Goal: Information Seeking & Learning: Learn about a topic

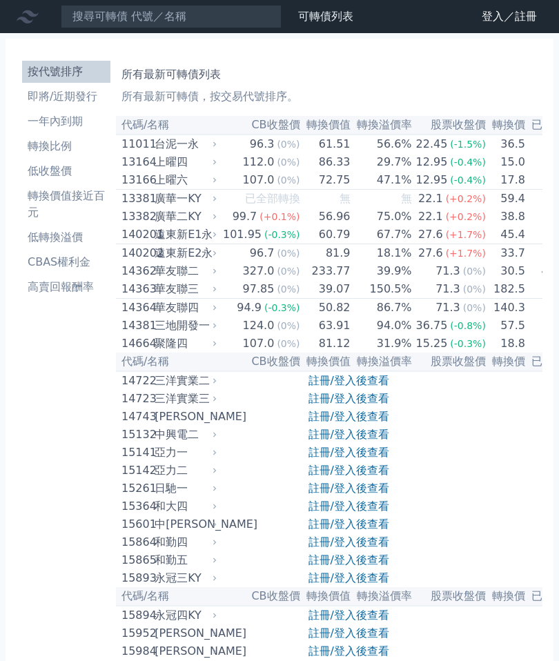
scroll to position [1701, 0]
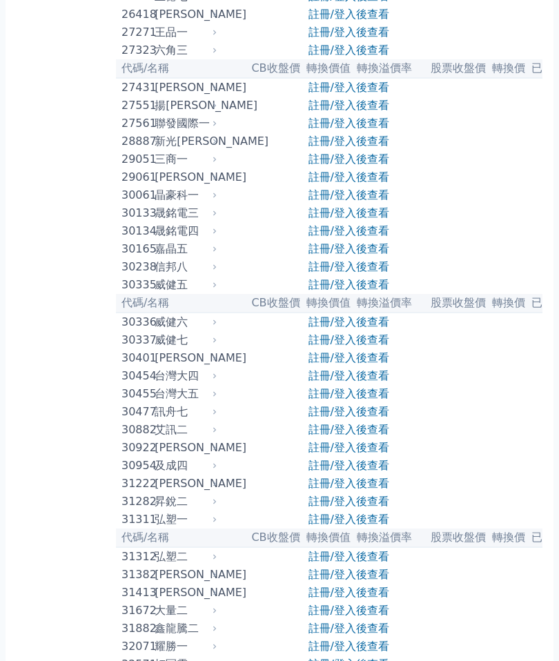
click at [344, 184] on link "註冊/登入後查看" at bounding box center [349, 176] width 81 height 13
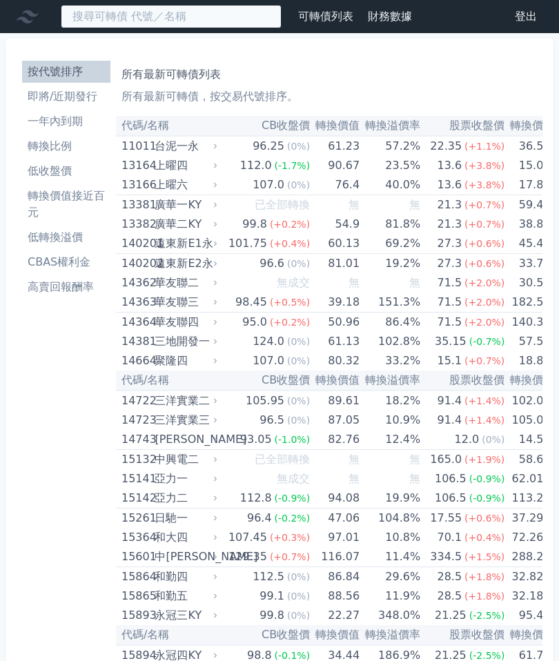
click at [103, 25] on input at bounding box center [171, 16] width 221 height 23
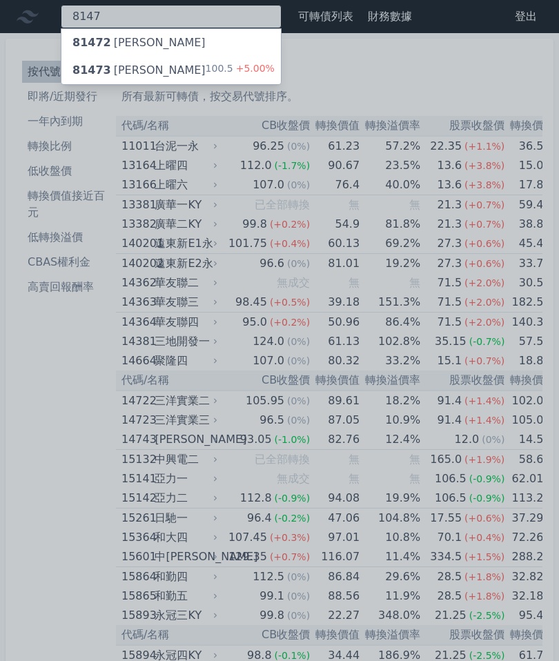
type input "8147"
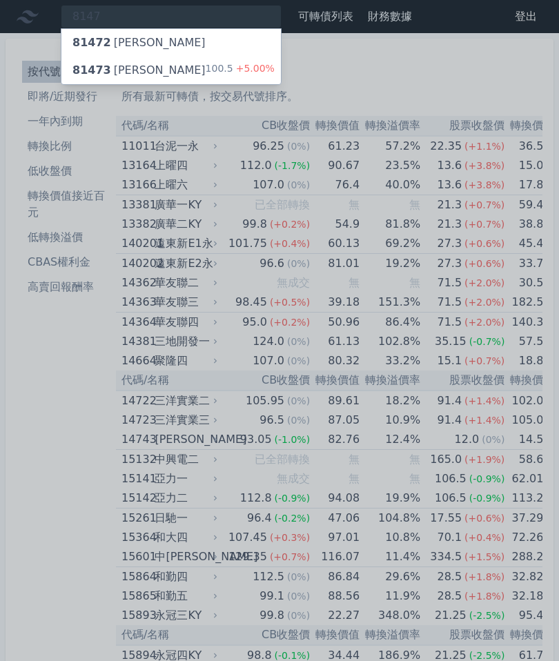
click at [138, 70] on div "81473 正[PERSON_NAME]" at bounding box center [138, 70] width 133 height 17
click at [351, 81] on div at bounding box center [279, 330] width 559 height 661
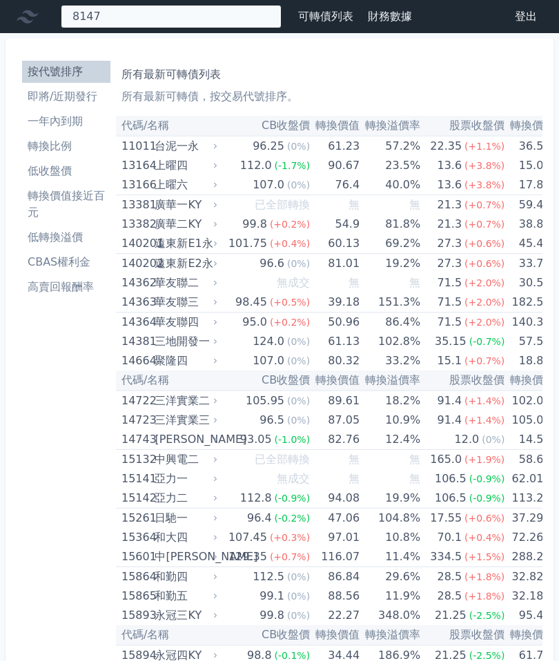
click at [224, 21] on div "8147 81472 正[PERSON_NAME] 81473 正淩三 100.5 +5.00%" at bounding box center [171, 16] width 221 height 23
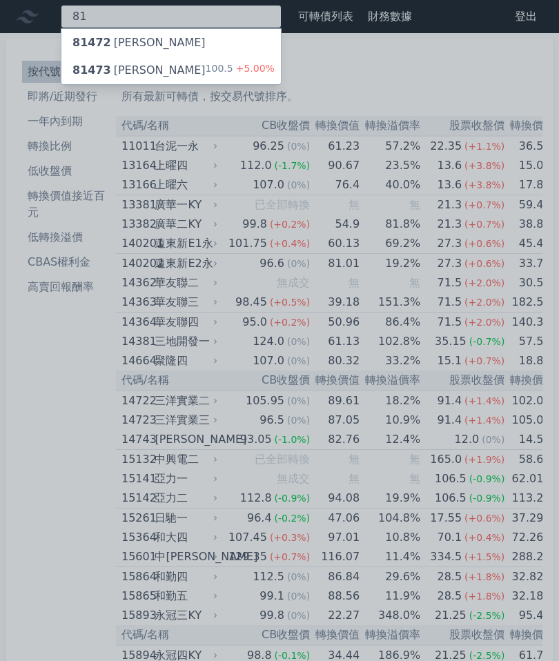
type input "8"
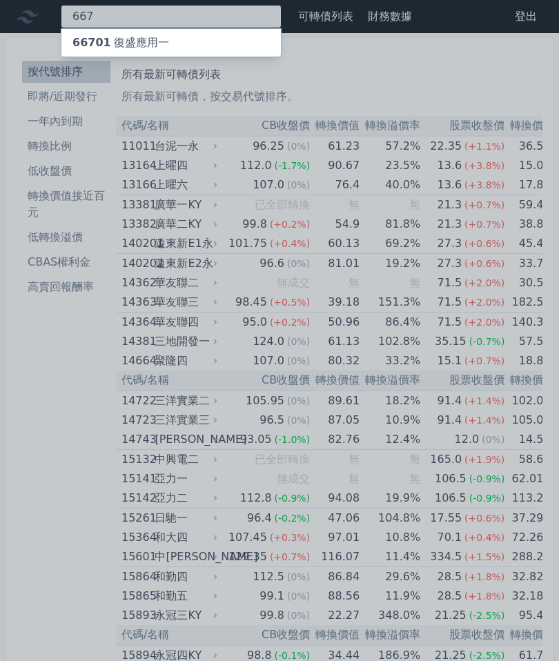
type input "6672"
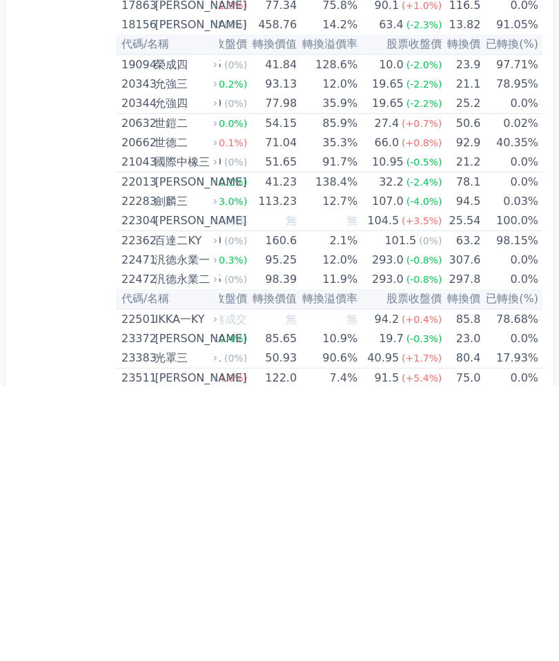
scroll to position [594, 0]
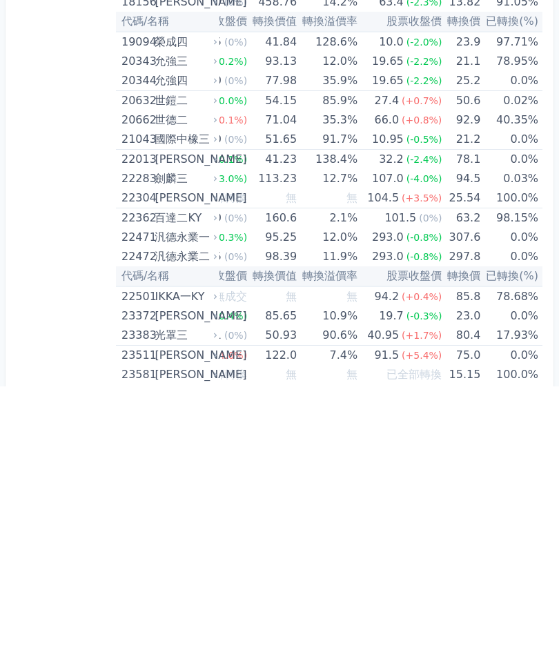
click at [175, 483] on div "百達二KY" at bounding box center [185, 492] width 60 height 19
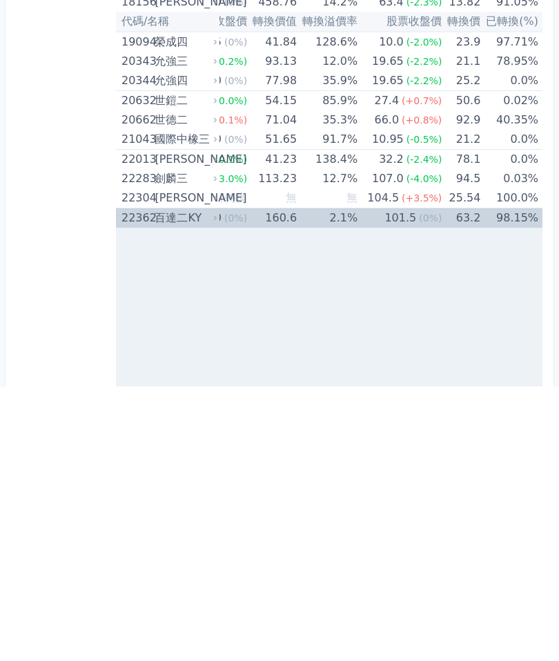
scroll to position [868, 0]
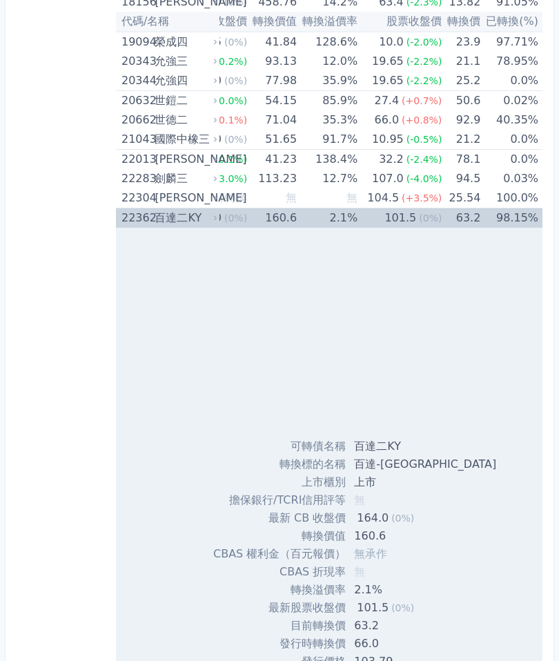
click at [175, 212] on div "百達二KY" at bounding box center [185, 217] width 60 height 19
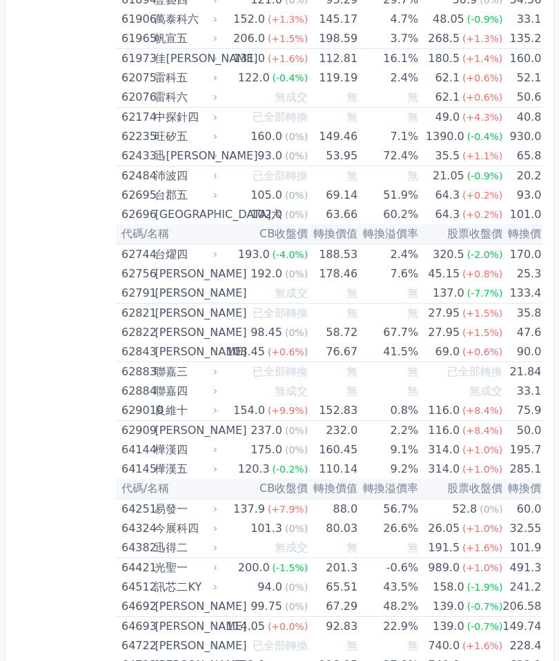
scroll to position [0, 5]
